Goal: Complete application form

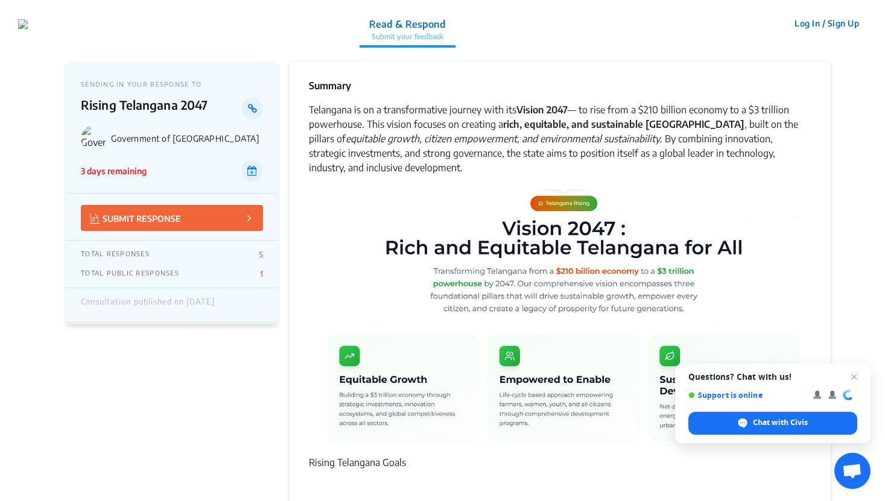
scroll to position [964, 0]
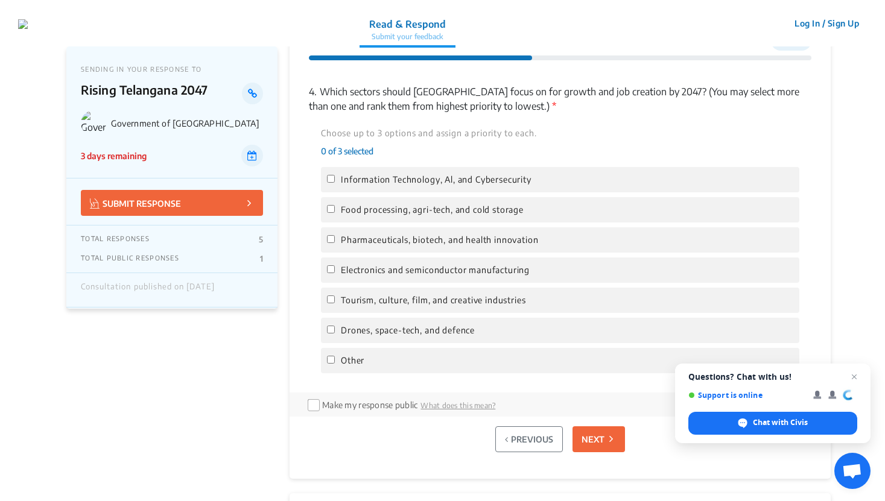
click at [591, 450] on button "NEXT" at bounding box center [599, 440] width 52 height 26
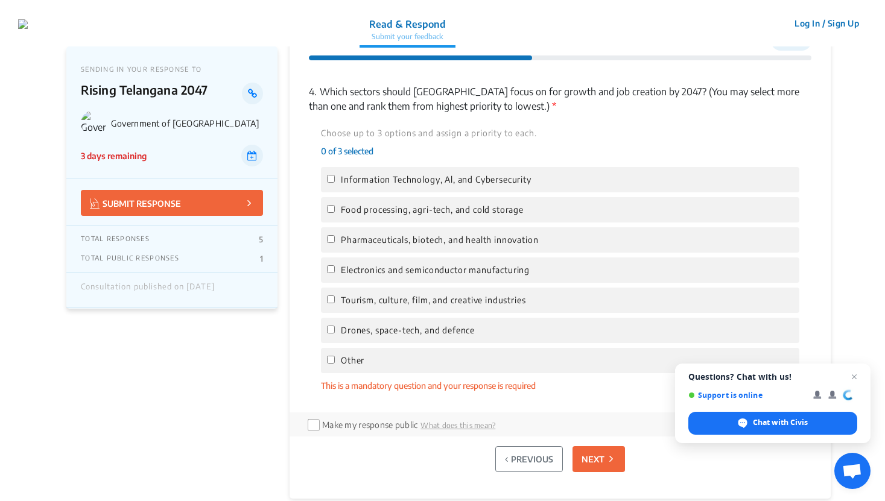
click at [591, 450] on button "NEXT" at bounding box center [599, 460] width 52 height 26
click at [459, 358] on label "Other" at bounding box center [560, 360] width 466 height 13
click at [335, 358] on input "Other" at bounding box center [331, 360] width 8 height 8
checkbox input "true"
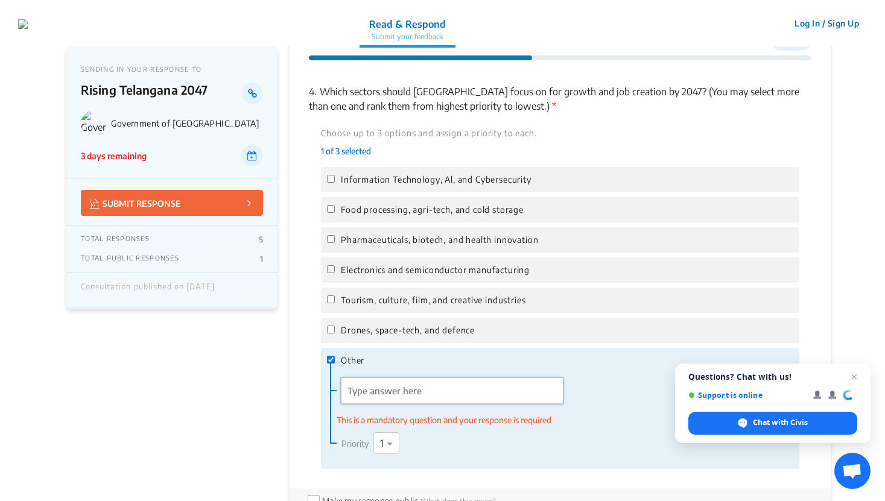
click at [497, 390] on input "'Type answer here' | translate" at bounding box center [452, 391] width 223 height 27
click at [480, 328] on label "Drones, space-tech, and defence" at bounding box center [560, 330] width 466 height 13
click at [335, 328] on input "Drones, space-tech, and defence" at bounding box center [331, 330] width 8 height 8
checkbox input "true"
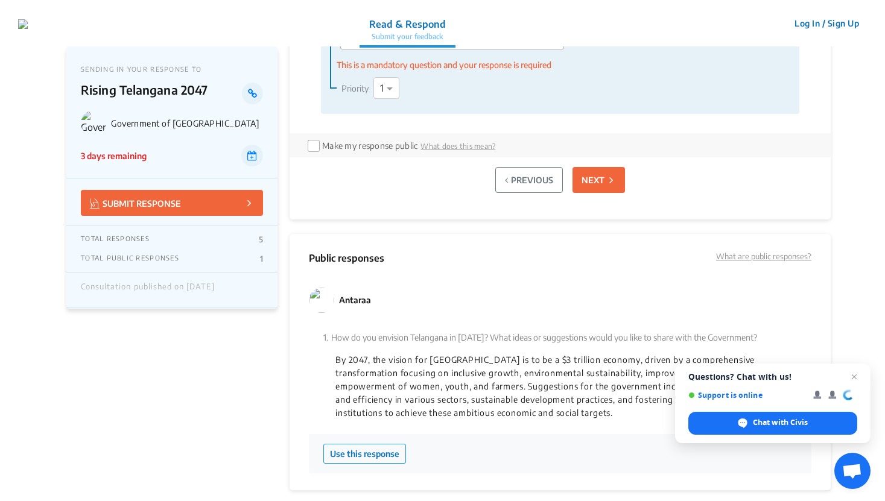
scroll to position [1282, 0]
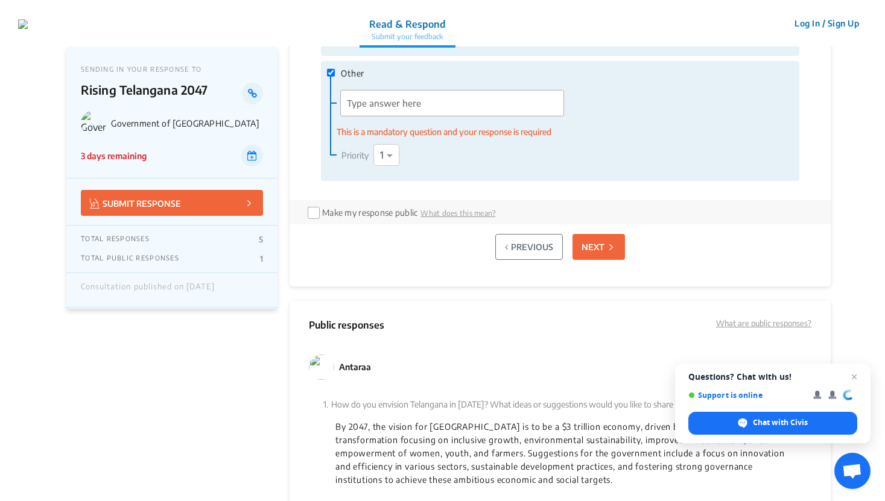
click at [598, 243] on p "NEXT" at bounding box center [593, 247] width 23 height 13
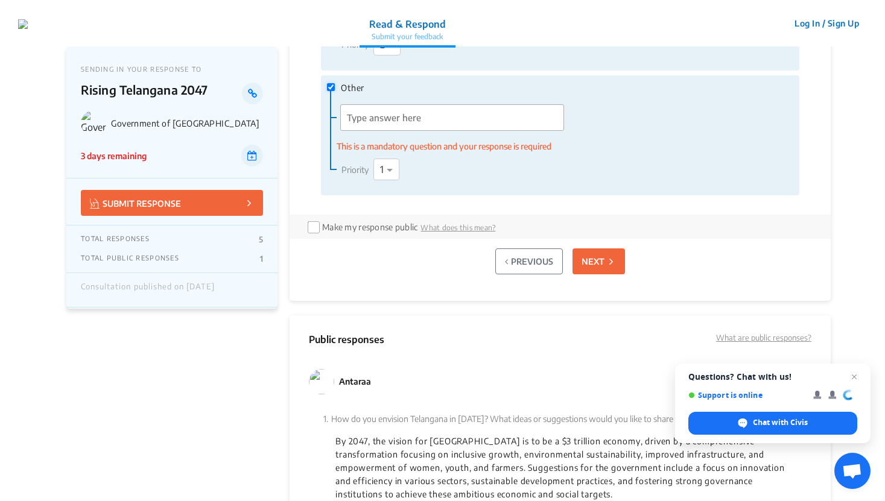
click at [329, 88] on input "Other" at bounding box center [331, 87] width 8 height 8
checkbox input "false"
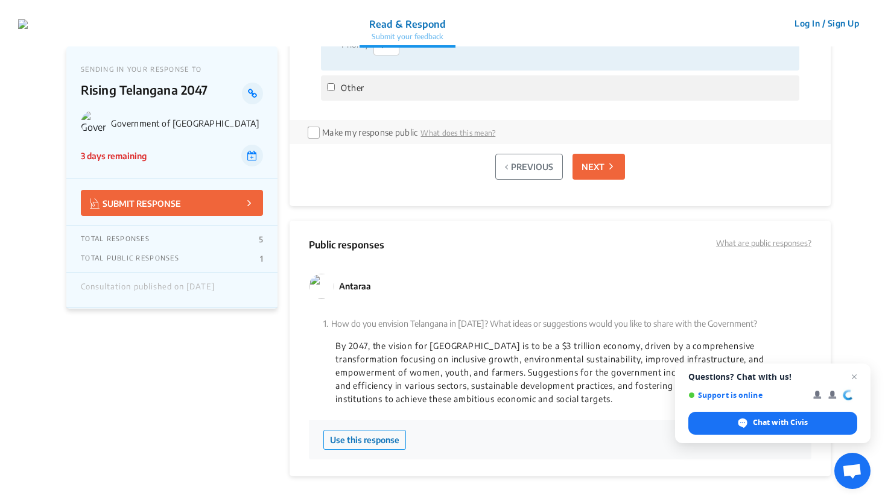
click at [605, 164] on button "NEXT" at bounding box center [599, 167] width 52 height 26
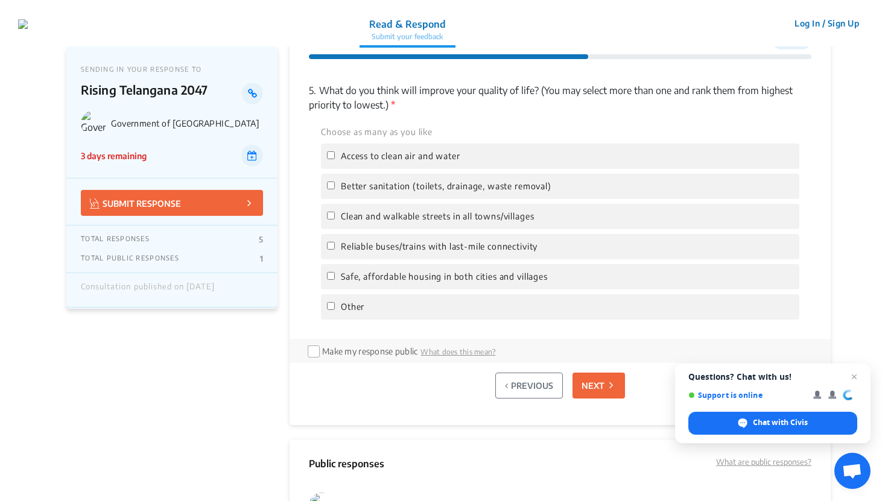
scroll to position [964, 0]
click at [404, 246] on span "Reliable buses/trains with last-mile connectivity" at bounding box center [439, 247] width 197 height 13
click at [335, 246] on input "Reliable buses/trains with last-mile connectivity" at bounding box center [331, 247] width 8 height 8
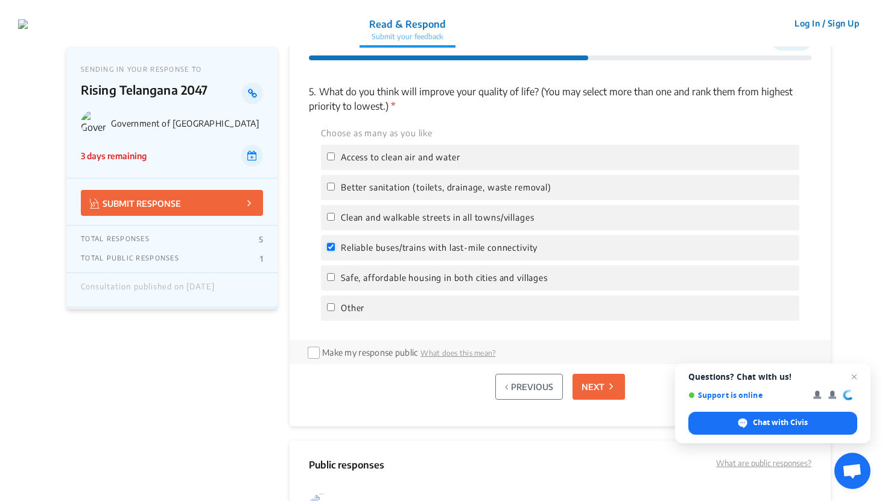
checkbox input "true"
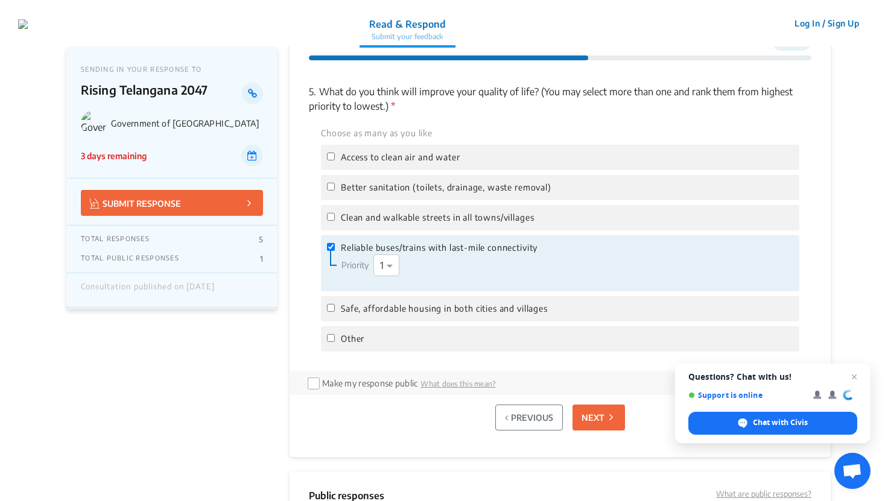
click at [602, 419] on p "NEXT" at bounding box center [593, 418] width 23 height 13
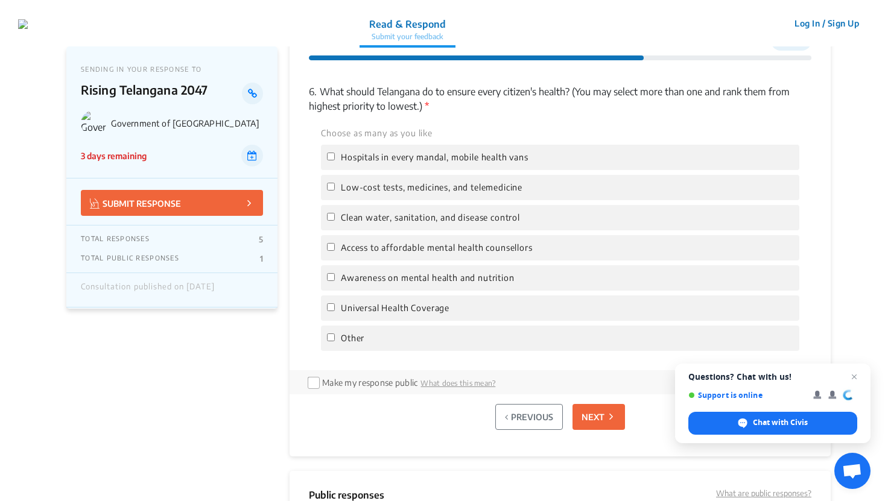
click at [469, 282] on span "Awareness on mental health and nutrition" at bounding box center [428, 278] width 174 height 13
click at [335, 281] on input "Awareness on mental health and nutrition" at bounding box center [331, 277] width 8 height 8
checkbox input "true"
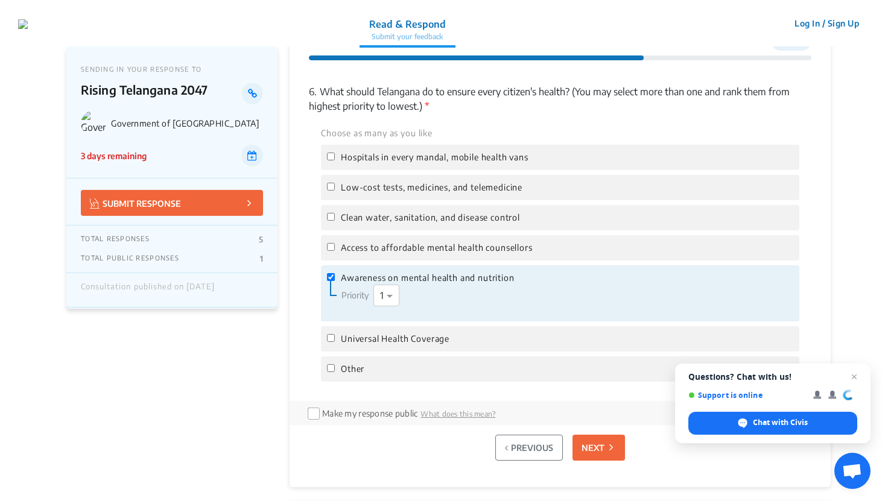
click at [582, 456] on button "NEXT" at bounding box center [599, 448] width 52 height 26
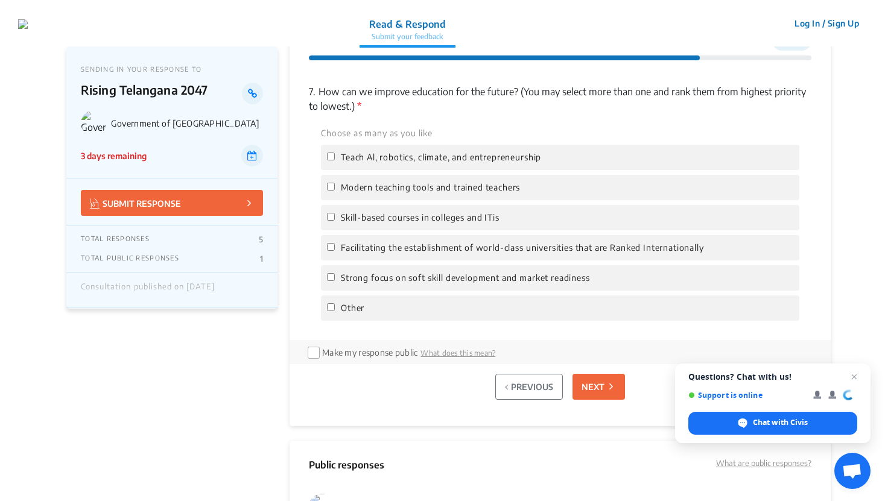
click at [452, 247] on span "Facilitating the establishment of world-class universities that are Ranked Inte…" at bounding box center [522, 247] width 363 height 13
click at [335, 247] on input "Facilitating the establishment of world-class universities that are Ranked Inte…" at bounding box center [331, 247] width 8 height 8
checkbox input "true"
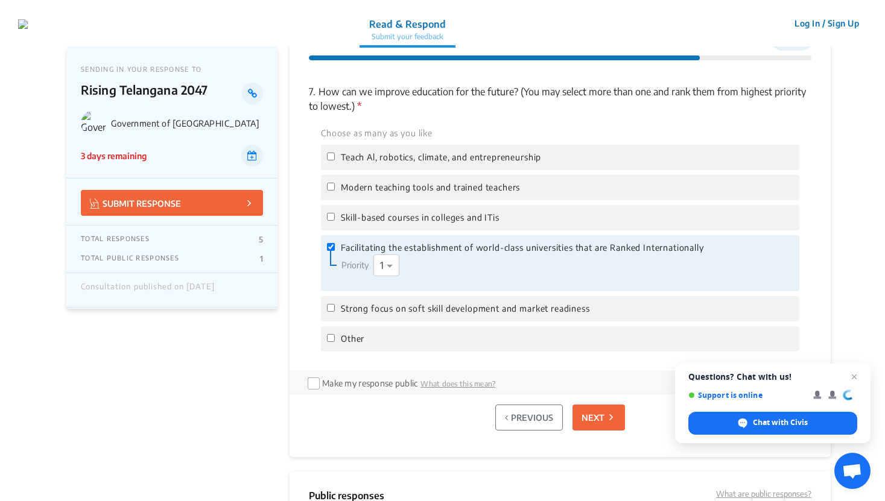
click at [596, 417] on p "NEXT" at bounding box center [593, 418] width 23 height 13
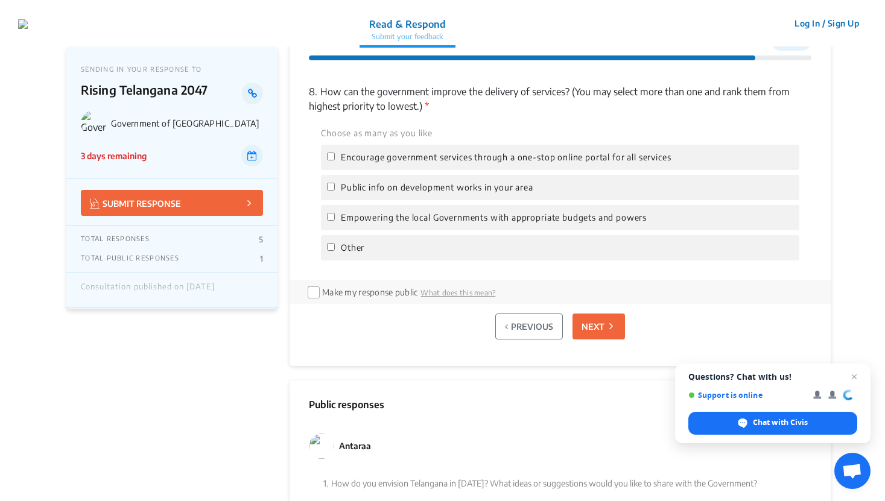
click at [518, 227] on div "Empowering the local Governments with appropriate budgets and powers" at bounding box center [560, 217] width 478 height 25
click at [546, 209] on div "Empowering the local Governments with appropriate budgets and powers" at bounding box center [560, 217] width 478 height 25
click at [546, 226] on div "Empowering the local Governments with appropriate budgets and powers" at bounding box center [560, 217] width 478 height 25
click at [544, 225] on div "Empowering the local Governments with appropriate budgets and powers" at bounding box center [560, 217] width 478 height 25
click at [332, 218] on input "Empowering the local Governments with appropriate budgets and powers" at bounding box center [331, 217] width 8 height 8
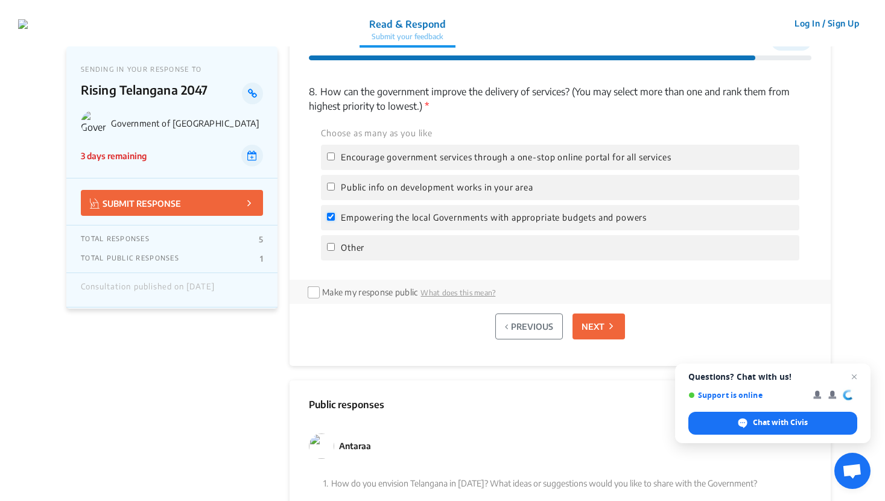
checkbox input "true"
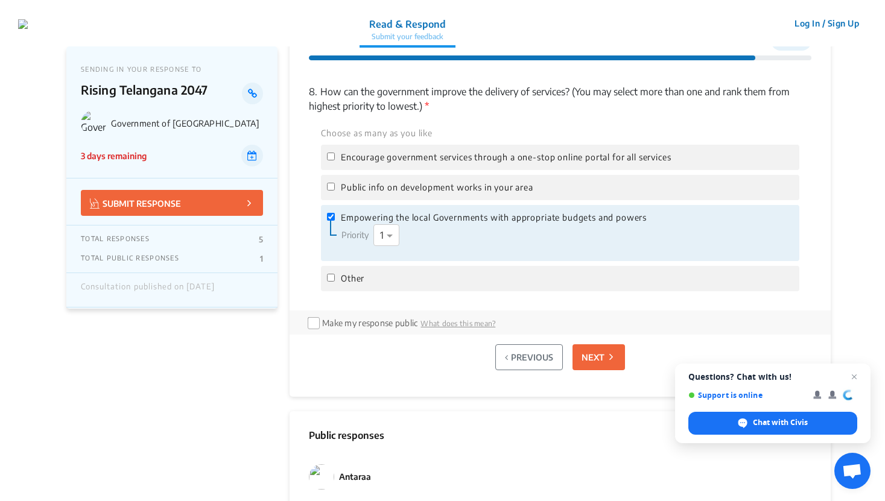
click at [608, 364] on button "NEXT" at bounding box center [599, 358] width 52 height 26
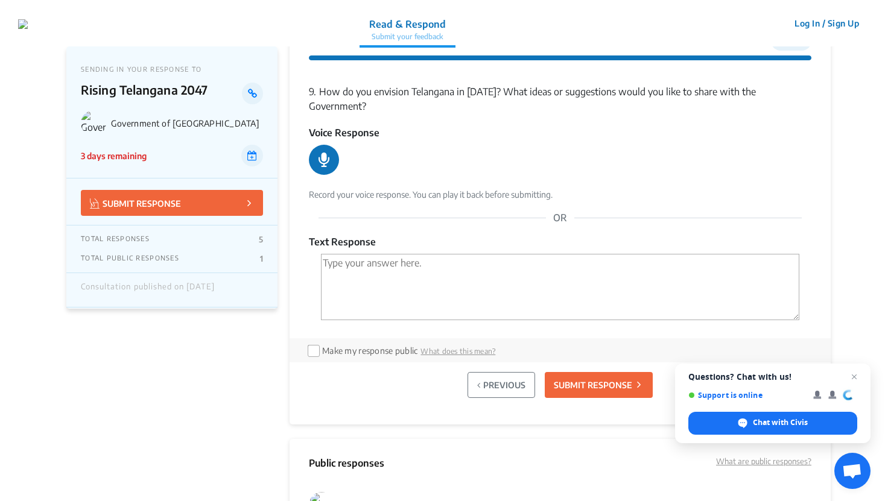
click at [325, 153] on icon at bounding box center [324, 160] width 11 height 14
click at [317, 151] on icon at bounding box center [324, 160] width 18 height 18
click at [328, 153] on icon at bounding box center [324, 160] width 11 height 14
click at [330, 154] on icon at bounding box center [324, 160] width 13 height 13
click at [328, 151] on icon at bounding box center [324, 160] width 18 height 18
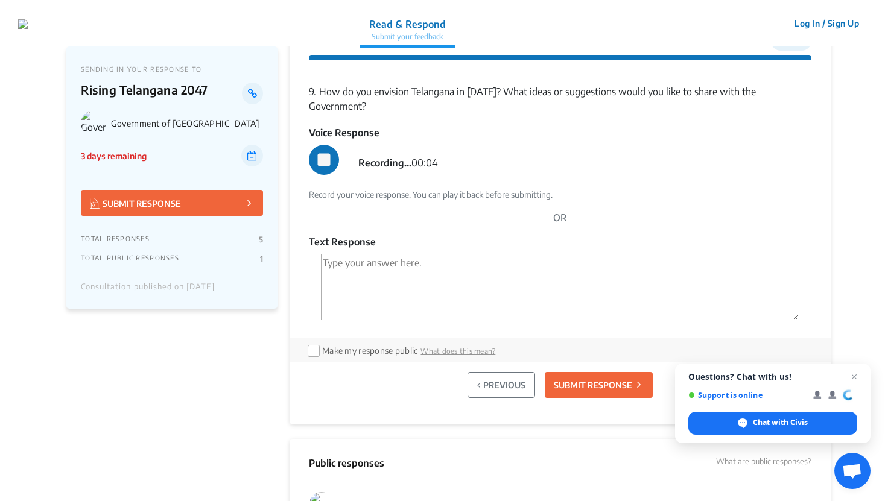
click at [335, 145] on button at bounding box center [324, 160] width 30 height 30
click at [307, 144] on div "Progress 9 of 9 9. How do you envision Telangana in 2047? What ideas or suggest…" at bounding box center [560, 212] width 541 height 425
click at [319, 151] on icon at bounding box center [324, 160] width 18 height 18
click at [325, 154] on icon at bounding box center [324, 160] width 13 height 13
click at [393, 188] on div "Record your voice response. You can play it back before submitting." at bounding box center [560, 194] width 503 height 13
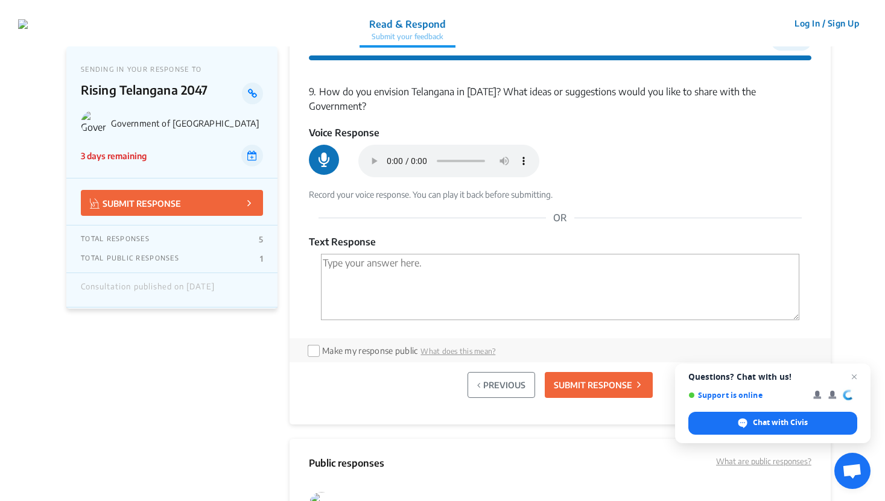
click at [393, 188] on div "Record your voice response. You can play it back before submitting." at bounding box center [560, 194] width 503 height 13
click at [568, 379] on p "SUBMIT RESPONSE" at bounding box center [593, 385] width 78 height 13
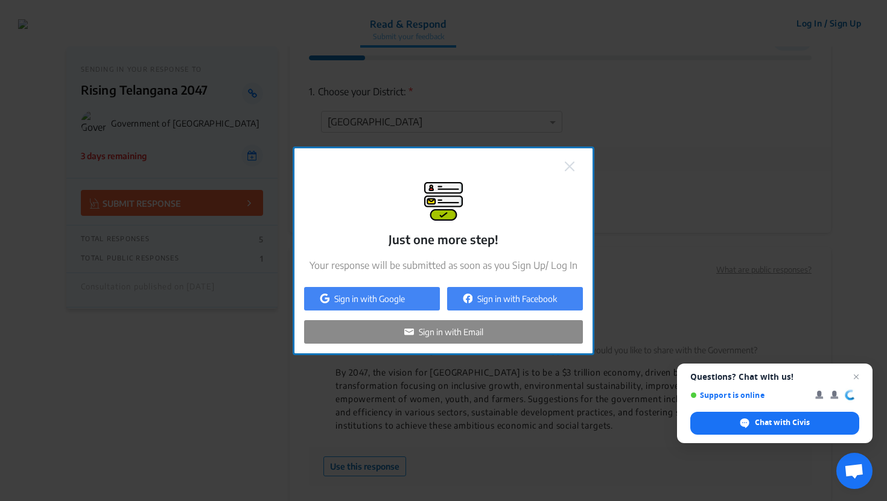
click at [564, 164] on button at bounding box center [569, 166] width 17 height 16
click at [568, 170] on img at bounding box center [570, 167] width 10 height 10
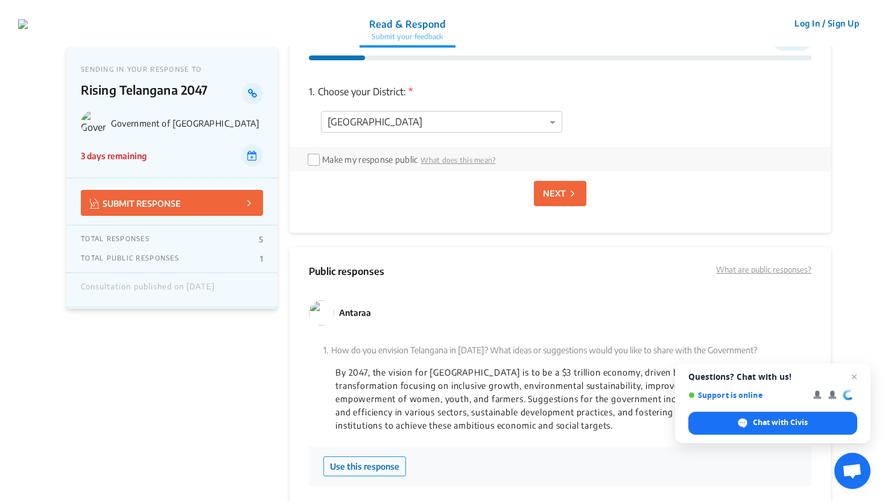
click at [551, 189] on p "NEXT" at bounding box center [554, 193] width 23 height 13
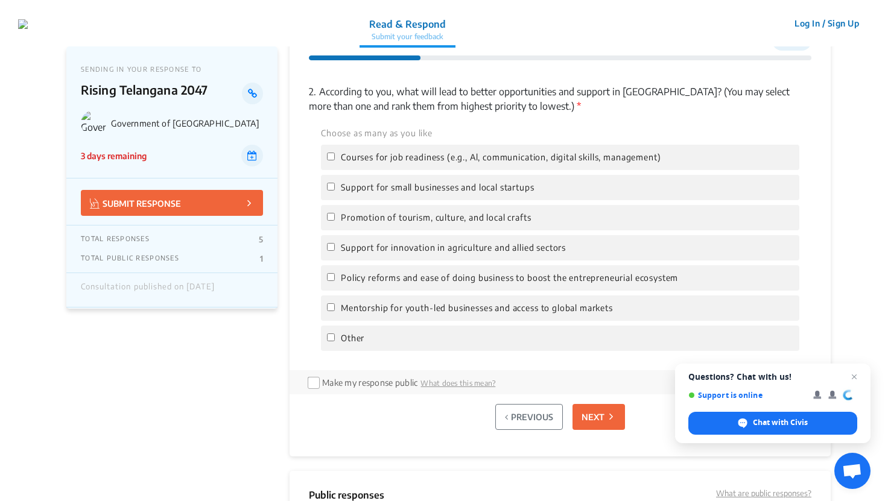
click at [454, 190] on span "Support for small businesses and local startups" at bounding box center [437, 187] width 193 height 13
click at [335, 190] on input "Support for small businesses and local startups" at bounding box center [331, 187] width 8 height 8
checkbox input "true"
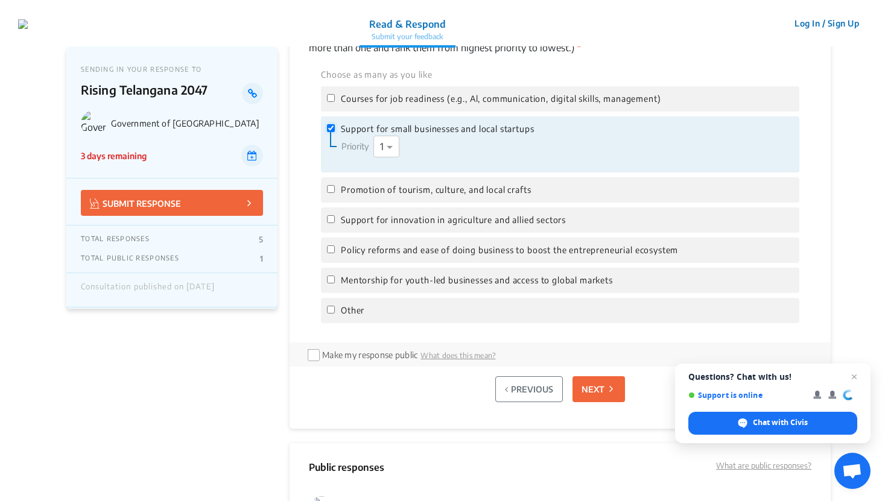
scroll to position [1046, 0]
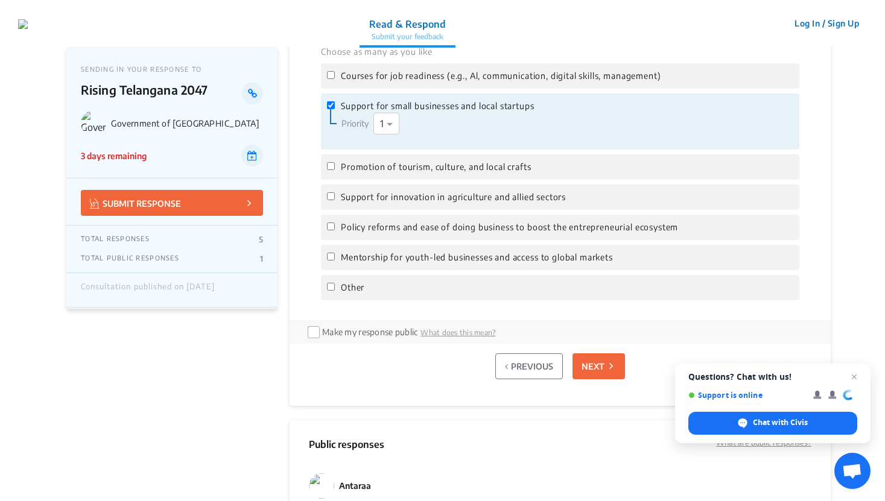
click at [617, 370] on button "NEXT" at bounding box center [599, 367] width 52 height 26
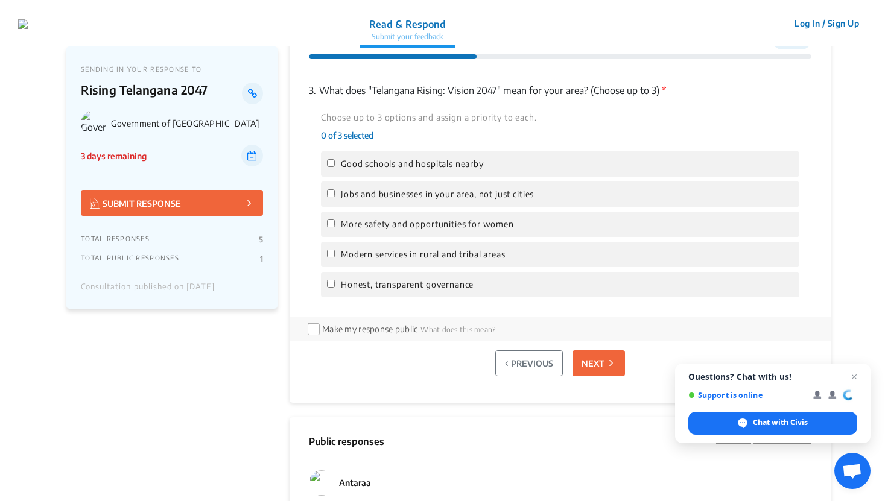
scroll to position [964, 0]
click at [519, 264] on div "Modern services in rural and tribal areas" at bounding box center [560, 255] width 478 height 25
click at [518, 257] on label "Modern services in rural and tribal areas" at bounding box center [560, 255] width 466 height 13
click at [335, 257] on input "Modern services in rural and tribal areas" at bounding box center [331, 255] width 8 height 8
checkbox input "true"
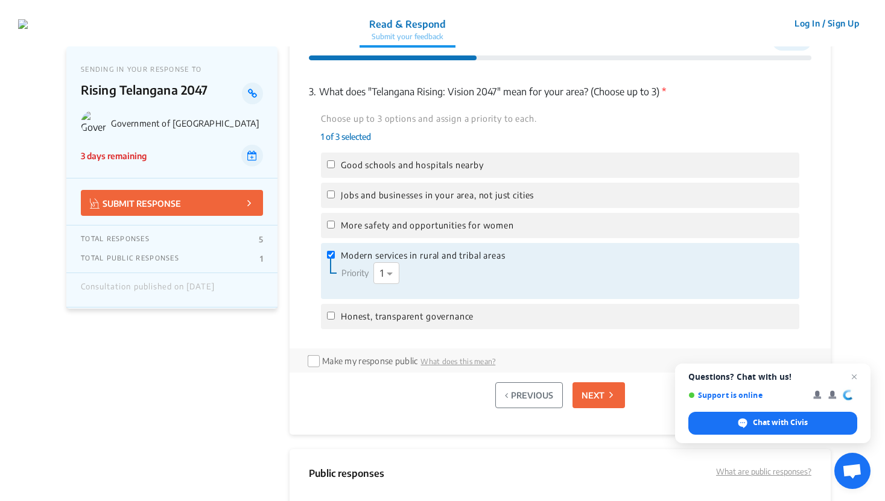
click at [590, 391] on p "NEXT" at bounding box center [593, 395] width 23 height 13
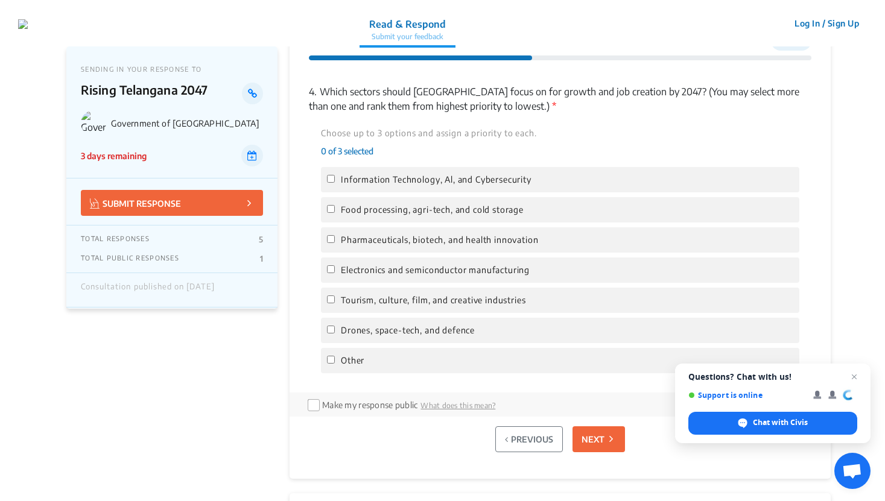
click at [573, 343] on div "Drones, space-tech, and defence" at bounding box center [560, 330] width 478 height 25
click at [564, 327] on label "Drones, space-tech, and defence" at bounding box center [560, 330] width 466 height 13
click at [335, 327] on input "Drones, space-tech, and defence" at bounding box center [331, 330] width 8 height 8
checkbox input "true"
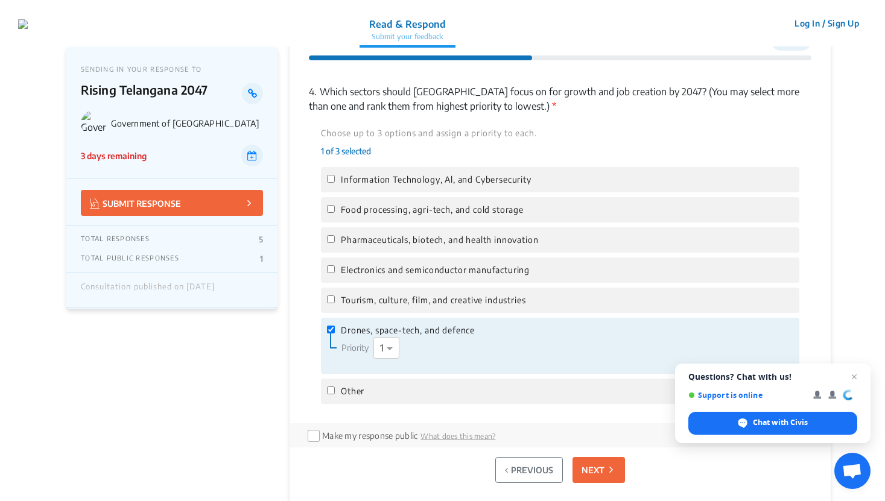
click at [593, 469] on p "NEXT" at bounding box center [593, 470] width 23 height 13
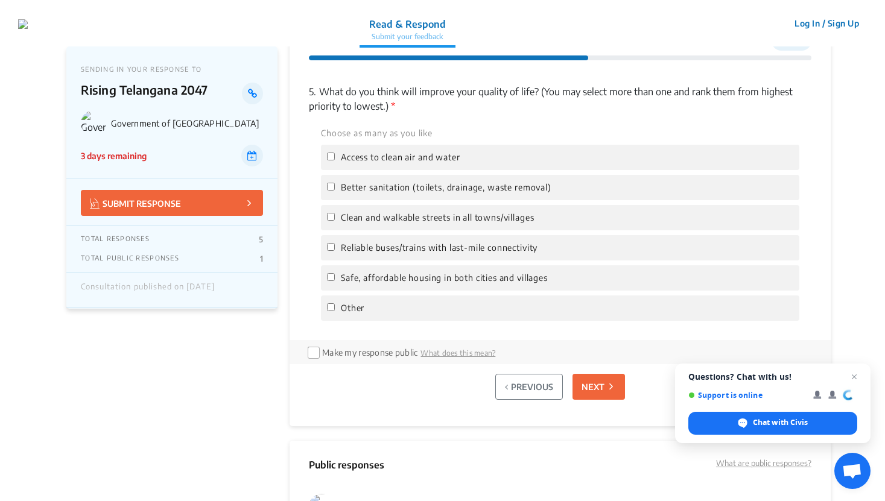
click at [576, 235] on div "Reliable buses/trains with last-mile connectivity" at bounding box center [560, 247] width 478 height 25
click at [576, 247] on label "Reliable buses/trains with last-mile connectivity" at bounding box center [560, 247] width 466 height 13
click at [335, 247] on input "Reliable buses/trains with last-mile connectivity" at bounding box center [331, 247] width 8 height 8
checkbox input "true"
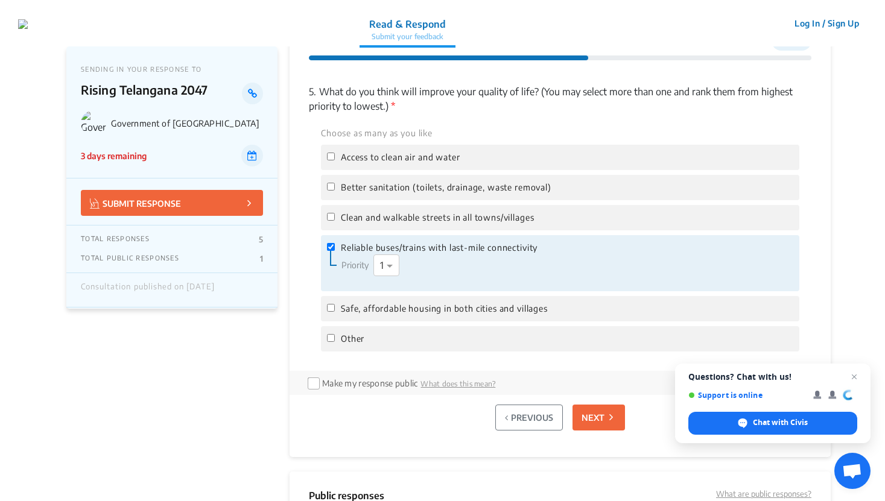
click at [594, 418] on p "NEXT" at bounding box center [593, 418] width 23 height 13
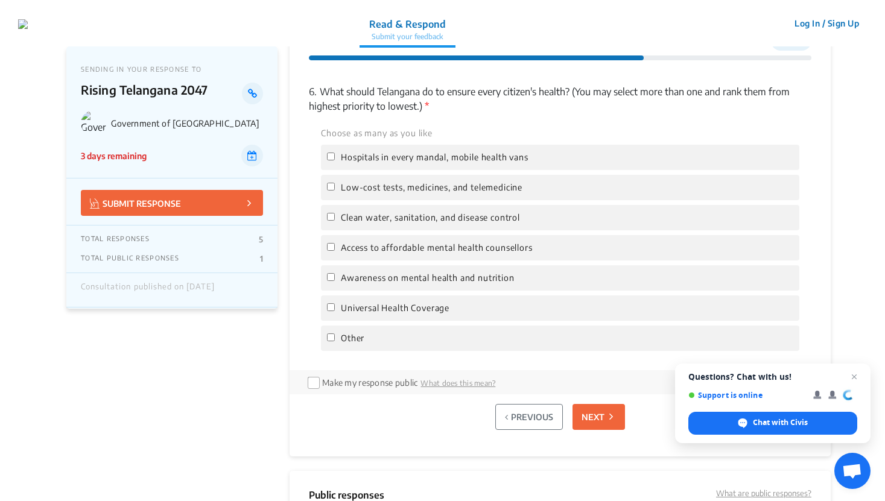
click at [506, 284] on span "Awareness on mental health and nutrition" at bounding box center [428, 278] width 174 height 13
click at [335, 281] on input "Awareness on mental health and nutrition" at bounding box center [331, 277] width 8 height 8
checkbox input "true"
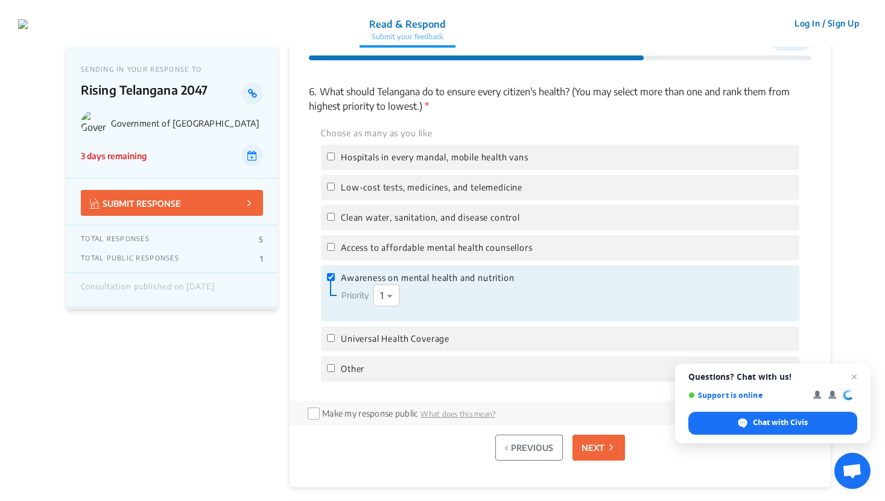
click at [590, 438] on button "NEXT" at bounding box center [599, 448] width 52 height 26
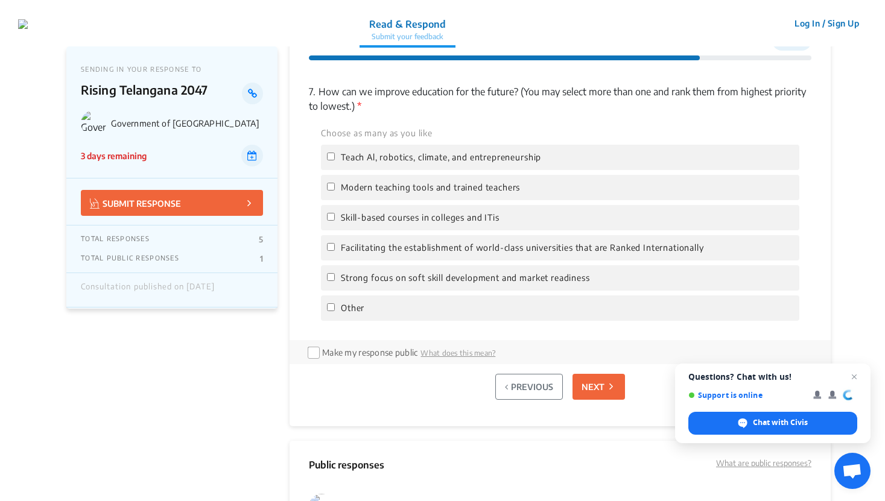
click at [526, 255] on div "Facilitating the establishment of world-class universities that are Ranked Inte…" at bounding box center [560, 247] width 478 height 25
click at [524, 247] on span "Facilitating the establishment of world-class universities that are Ranked Inte…" at bounding box center [522, 247] width 363 height 13
click at [335, 247] on input "Facilitating the establishment of world-class universities that are Ranked Inte…" at bounding box center [331, 247] width 8 height 8
checkbox input "true"
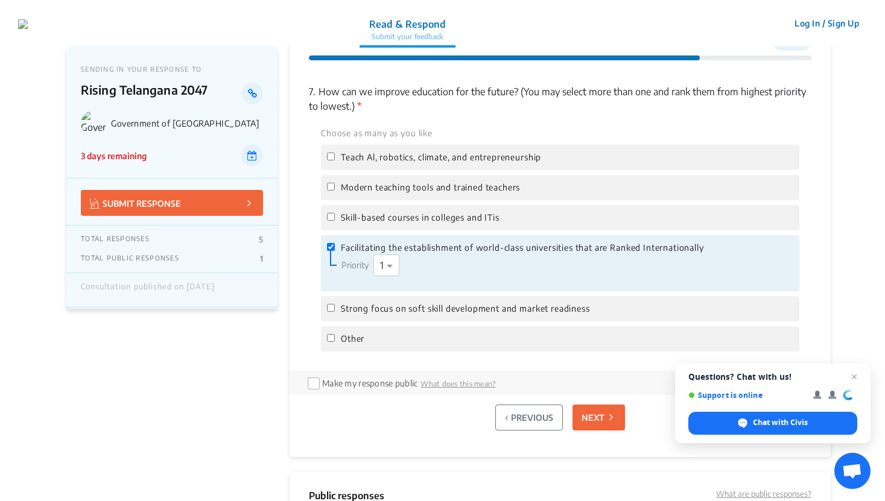
click at [116, 91] on p "Rising Telangana 2047" at bounding box center [161, 94] width 161 height 22
copy p "Rising Telangana 2047"
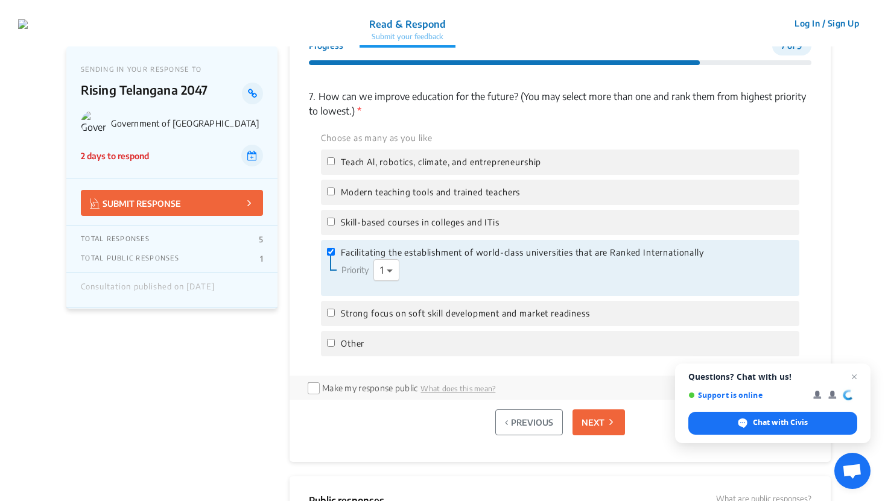
click at [390, 272] on span at bounding box center [391, 270] width 15 height 14
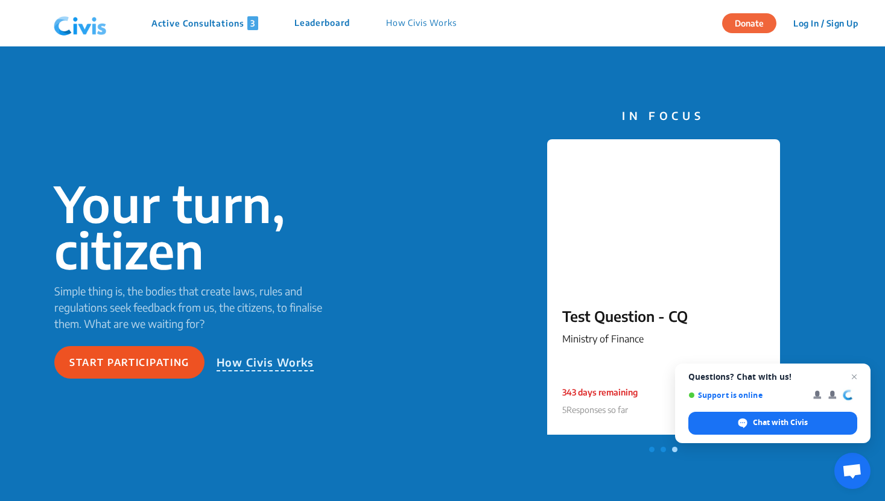
click at [156, 375] on button "Start participating" at bounding box center [129, 362] width 150 height 33
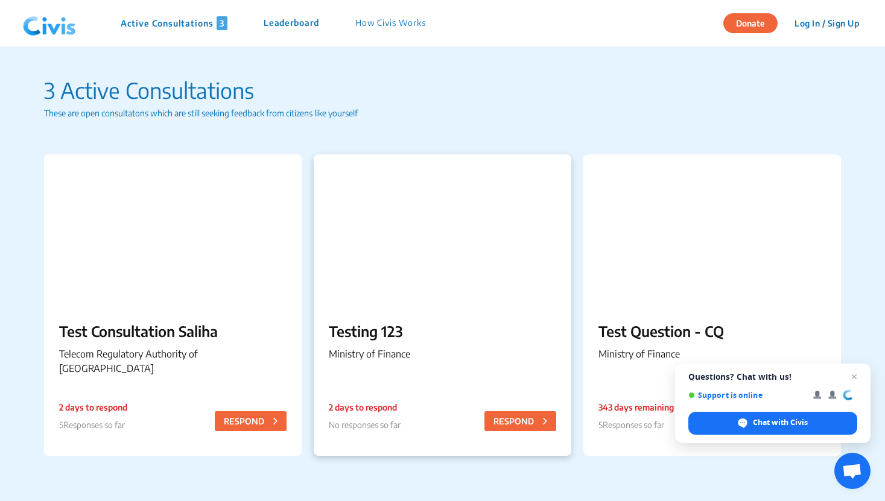
click at [377, 322] on p "Testing 123" at bounding box center [442, 331] width 227 height 22
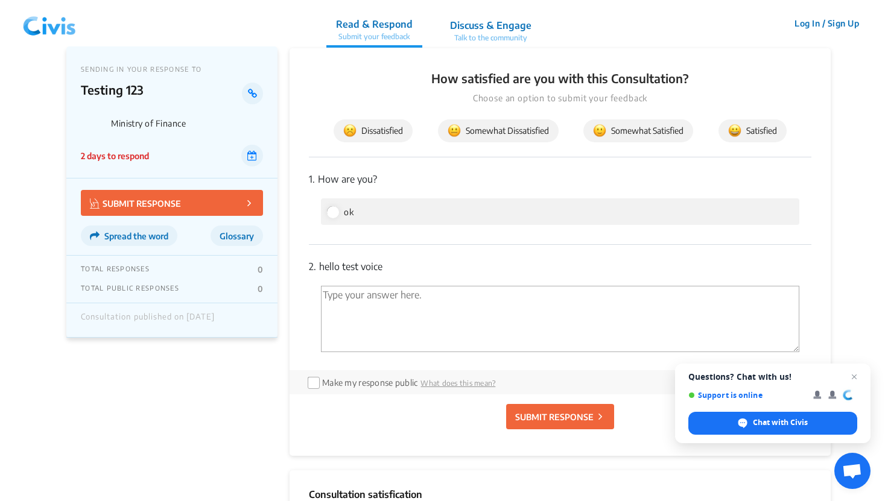
scroll to position [104, 0]
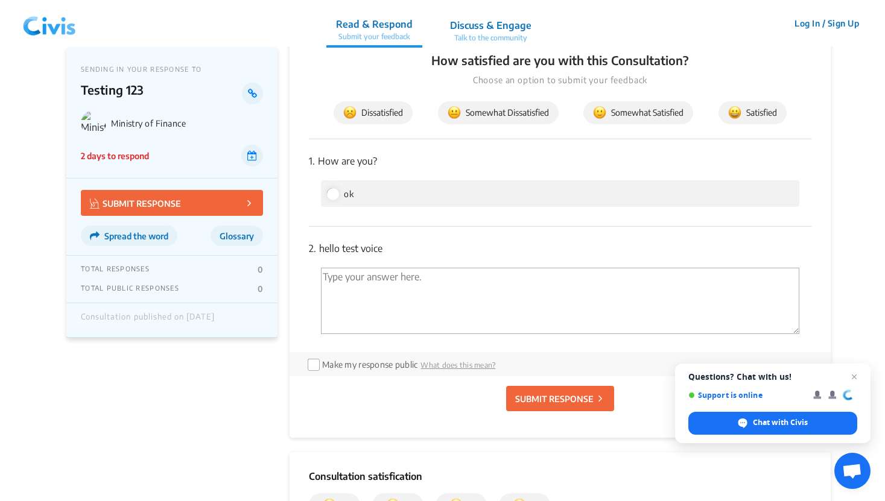
click at [372, 310] on textarea "'Type your answer here.' | translate" at bounding box center [560, 301] width 478 height 66
click at [334, 195] on input "ok" at bounding box center [332, 193] width 11 height 11
radio input "true"
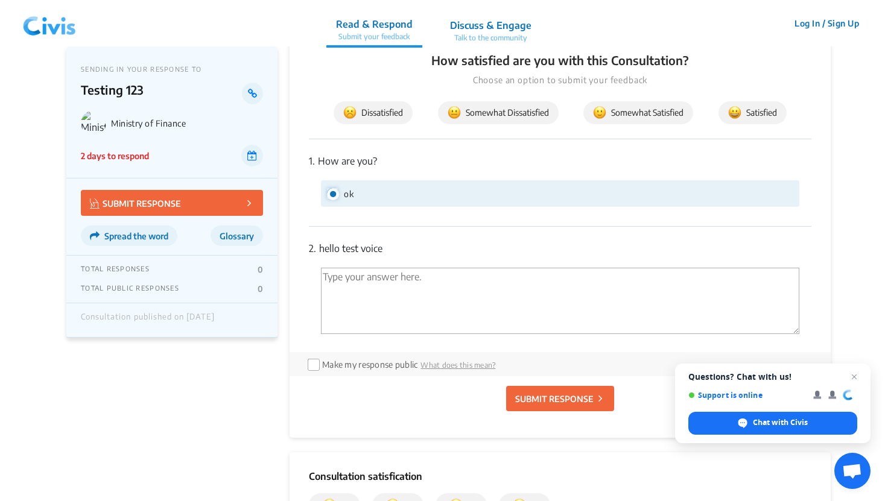
click at [334, 195] on input "ok" at bounding box center [332, 193] width 11 height 11
click at [406, 250] on p "2. hello test voice" at bounding box center [560, 248] width 503 height 14
click at [378, 249] on p "2. hello test voice" at bounding box center [560, 248] width 503 height 14
click at [365, 319] on textarea "'Type your answer here.' | translate" at bounding box center [560, 301] width 478 height 66
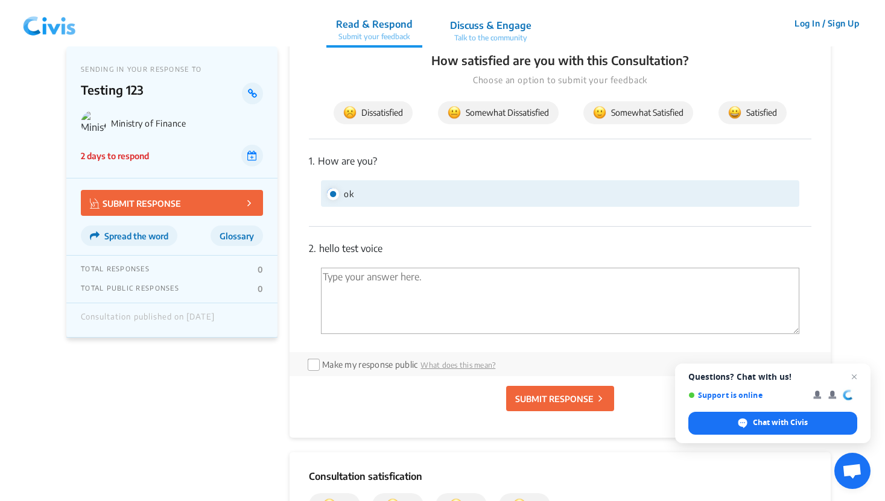
click at [365, 319] on textarea "'Type your answer here.' | translate" at bounding box center [560, 301] width 478 height 66
click at [345, 246] on p "2. hello test voice" at bounding box center [560, 248] width 503 height 14
click at [367, 299] on textarea "'Type your answer here.' | translate" at bounding box center [560, 301] width 478 height 66
